Goal: Task Accomplishment & Management: Manage account settings

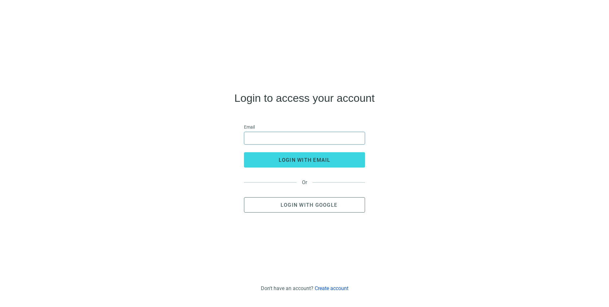
click at [285, 136] on input "email" at bounding box center [304, 138] width 113 height 12
type input "**********"
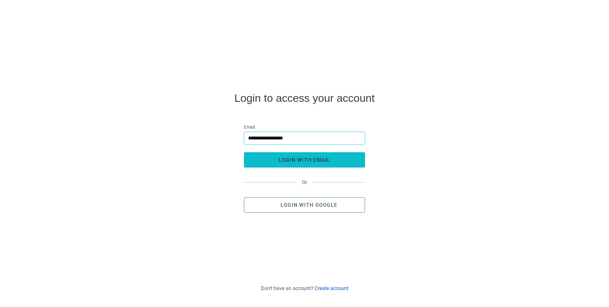
click at [277, 161] on button "login with email" at bounding box center [304, 159] width 121 height 15
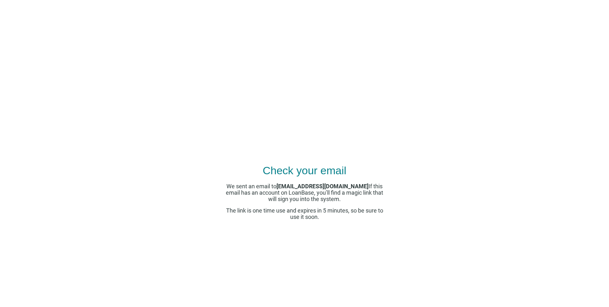
drag, startPoint x: 285, startPoint y: 26, endPoint x: 320, endPoint y: 27, distance: 35.1
click at [306, 28] on icon at bounding box center [304, 26] width 41 height 13
drag, startPoint x: 326, startPoint y: 26, endPoint x: 299, endPoint y: 27, distance: 27.1
click at [299, 27] on div at bounding box center [304, 26] width 597 height 13
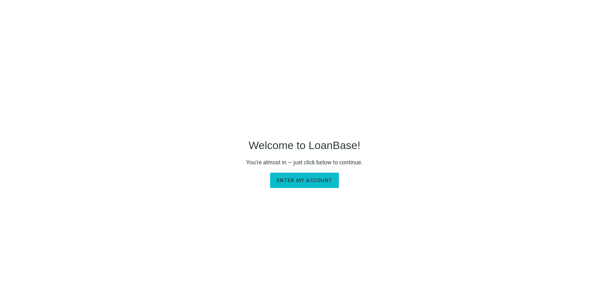
click at [310, 181] on span "Enter my account" at bounding box center [304, 180] width 55 height 6
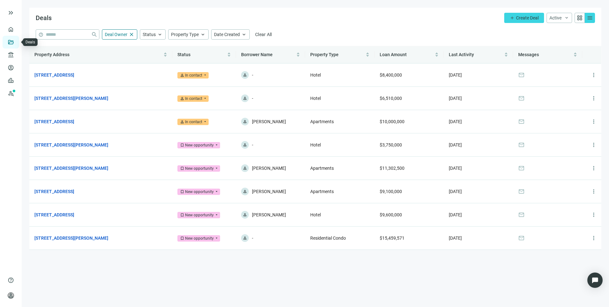
click at [16, 44] on link "Deals" at bounding box center [21, 42] width 11 height 5
